Goal: Transaction & Acquisition: Book appointment/travel/reservation

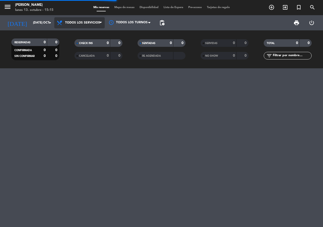
click at [73, 25] on span "Todos los servicios" at bounding box center [79, 22] width 51 height 11
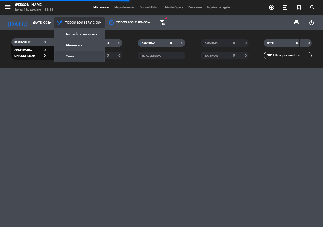
click at [80, 53] on div "menu [PERSON_NAME] lunes 13. octubre - 15:15 Mis reservas Mapa de mesas Disponi…" at bounding box center [161, 34] width 323 height 68
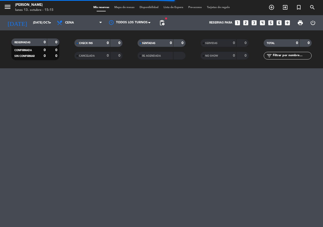
click at [158, 24] on span "pending_actions" at bounding box center [162, 23] width 10 height 10
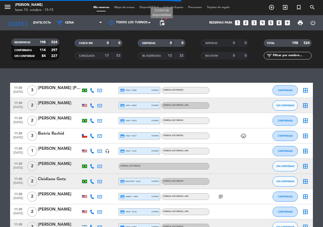
click at [162, 25] on span "pending_actions" at bounding box center [162, 23] width 6 height 6
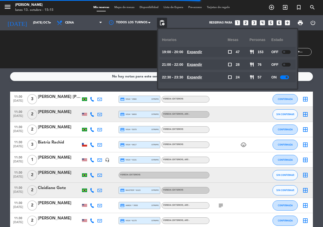
click at [200, 79] on u "Expandir" at bounding box center [194, 77] width 15 height 4
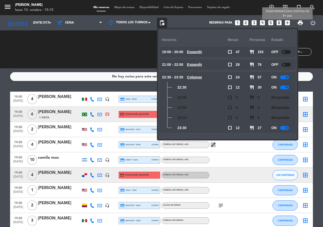
click at [289, 23] on icon "add_box" at bounding box center [287, 22] width 7 height 7
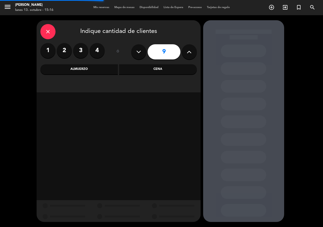
click at [137, 53] on icon at bounding box center [138, 52] width 5 height 8
type input "7"
click at [133, 67] on div "Cena" at bounding box center [158, 69] width 78 height 10
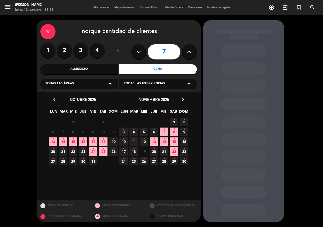
click at [62, 140] on span "14 •" at bounding box center [63, 141] width 8 height 8
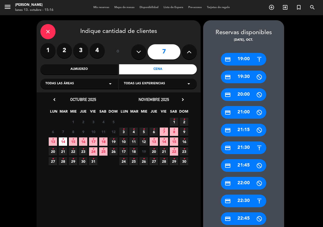
click at [242, 199] on div "credit_card 22:30" at bounding box center [243, 200] width 45 height 13
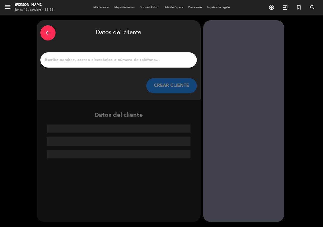
click at [172, 88] on button "CREAR CLIENTE" at bounding box center [172, 85] width 51 height 15
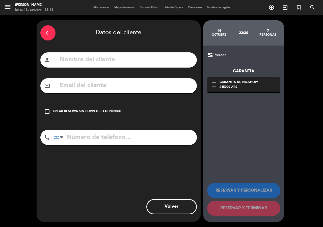
click at [157, 62] on input "text" at bounding box center [126, 60] width 134 height 10
type input "[PERSON_NAME]"
click at [131, 139] on input "tel" at bounding box center [125, 137] width 143 height 15
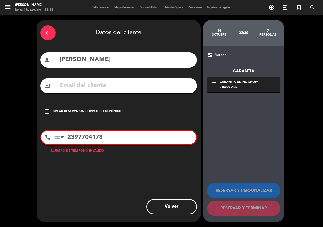
click at [68, 136] on input "2397704178" at bounding box center [125, 137] width 142 height 14
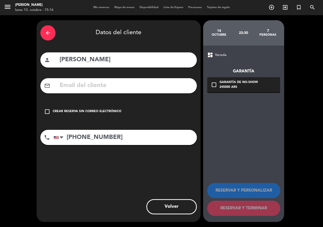
type input "[PHONE_NUMBER]"
click at [82, 84] on input "text" at bounding box center [126, 85] width 134 height 10
click at [78, 86] on input "hadass0180" at bounding box center [126, 85] width 134 height 10
click at [116, 84] on input "hadassah0180" at bounding box center [126, 85] width 134 height 10
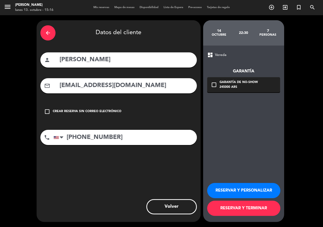
type input "[EMAIL_ADDRESS][DOMAIN_NAME]"
click at [258, 89] on div "check_box_outline_blank Garantía de no-show 245000 ARS" at bounding box center [243, 84] width 73 height 15
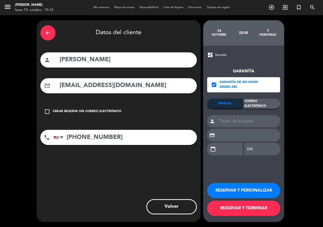
click at [260, 100] on div "Correo Electrónico" at bounding box center [263, 104] width 36 height 10
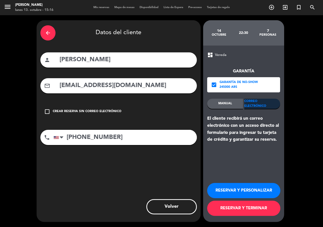
click at [243, 192] on button "RESERVAR Y PERSONALIZAR" at bounding box center [243, 190] width 73 height 15
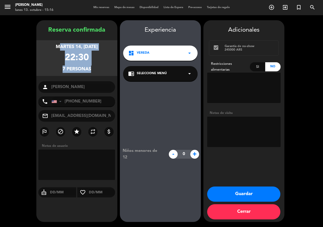
drag, startPoint x: 51, startPoint y: 47, endPoint x: 90, endPoint y: 87, distance: 55.9
click at [106, 81] on div "Reserva confirmada martes 14, [DATE] 22:30 7 personas person [PERSON_NAME] phon…" at bounding box center [76, 125] width 81 height 201
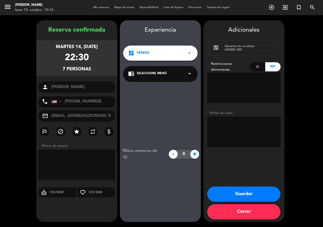
drag, startPoint x: 234, startPoint y: 189, endPoint x: 235, endPoint y: 192, distance: 2.5
click at [234, 191] on button "Guardar" at bounding box center [243, 193] width 73 height 15
